Goal: Information Seeking & Learning: Learn about a topic

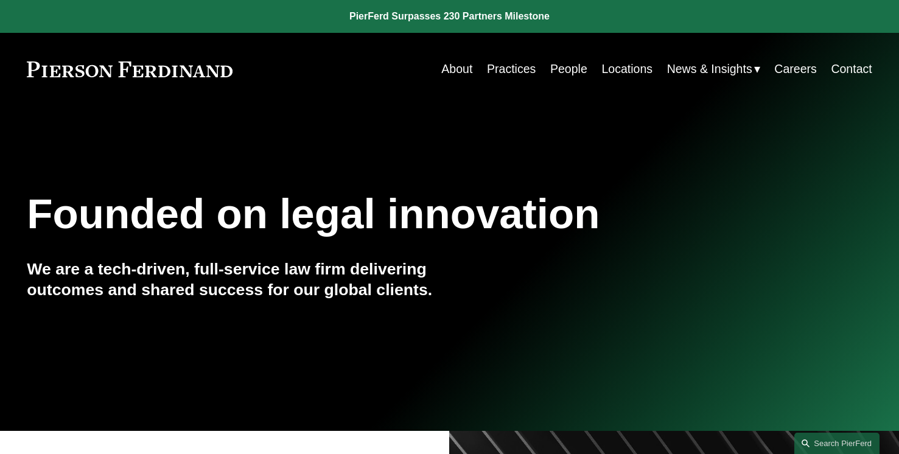
click at [508, 66] on link "Practices" at bounding box center [511, 69] width 49 height 24
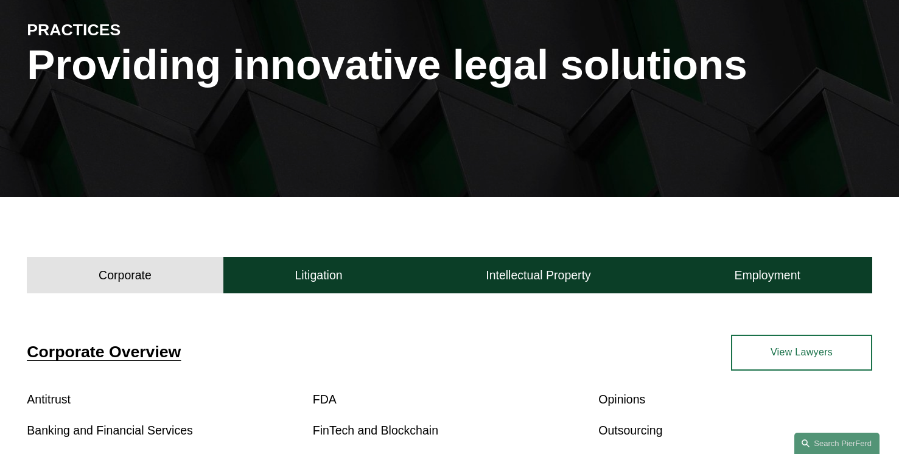
scroll to position [148, 0]
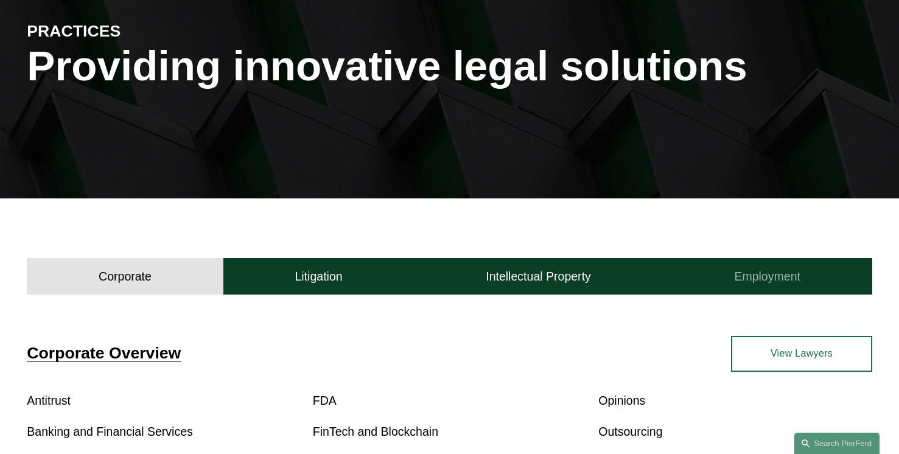
click at [809, 277] on button "Employment" at bounding box center [767, 276] width 209 height 37
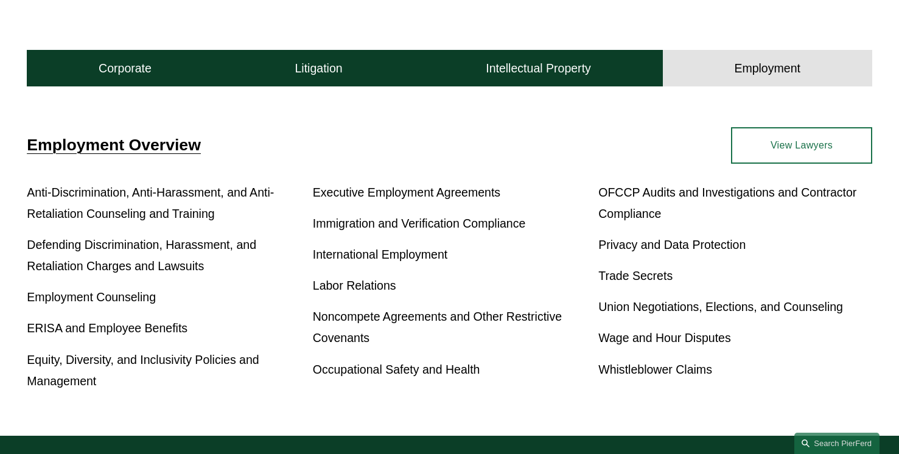
scroll to position [362, 0]
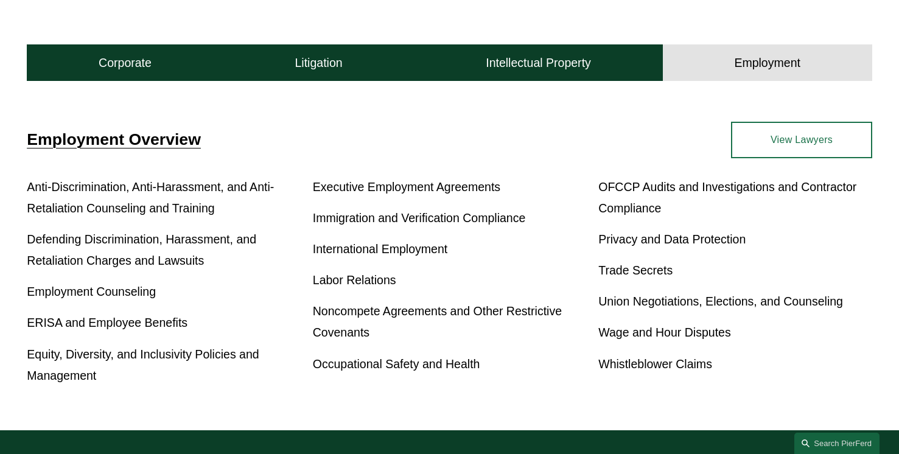
click at [771, 140] on link "View Lawyers" at bounding box center [801, 140] width 141 height 37
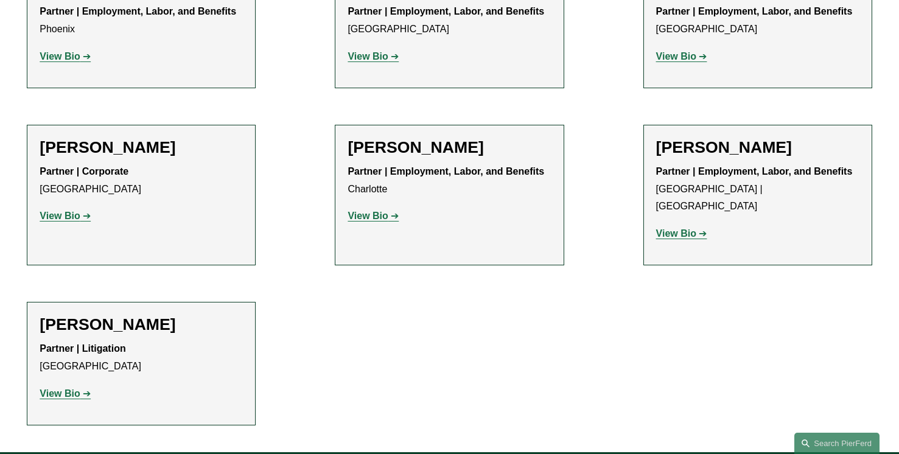
scroll to position [2263, 0]
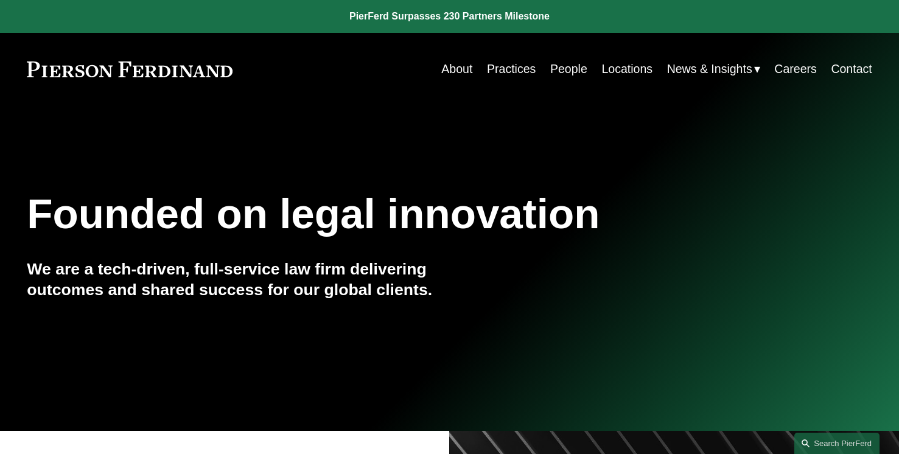
click at [510, 70] on link "Practices" at bounding box center [511, 69] width 49 height 24
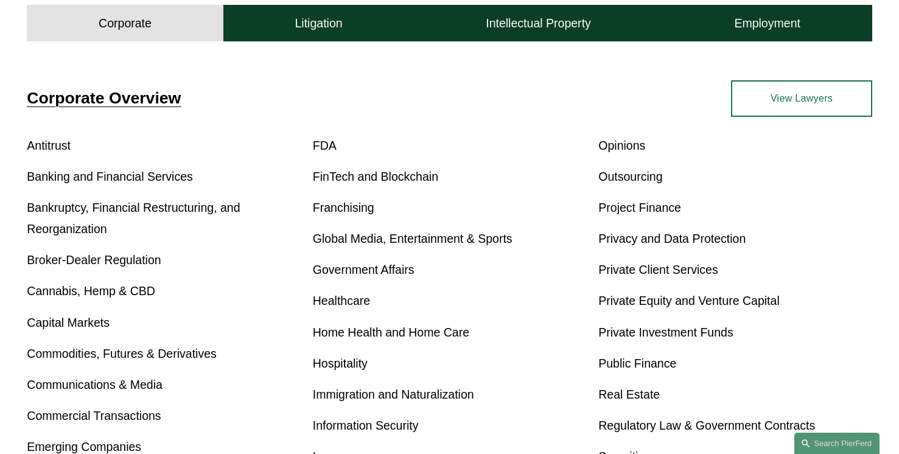
scroll to position [402, 0]
